Goal: Task Accomplishment & Management: Use online tool/utility

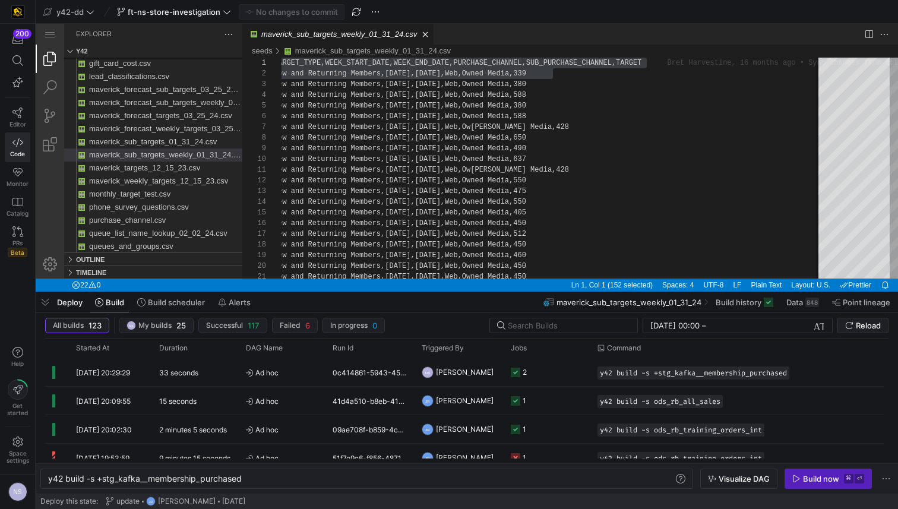
scroll to position [0, 55]
